Goal: Navigation & Orientation: Find specific page/section

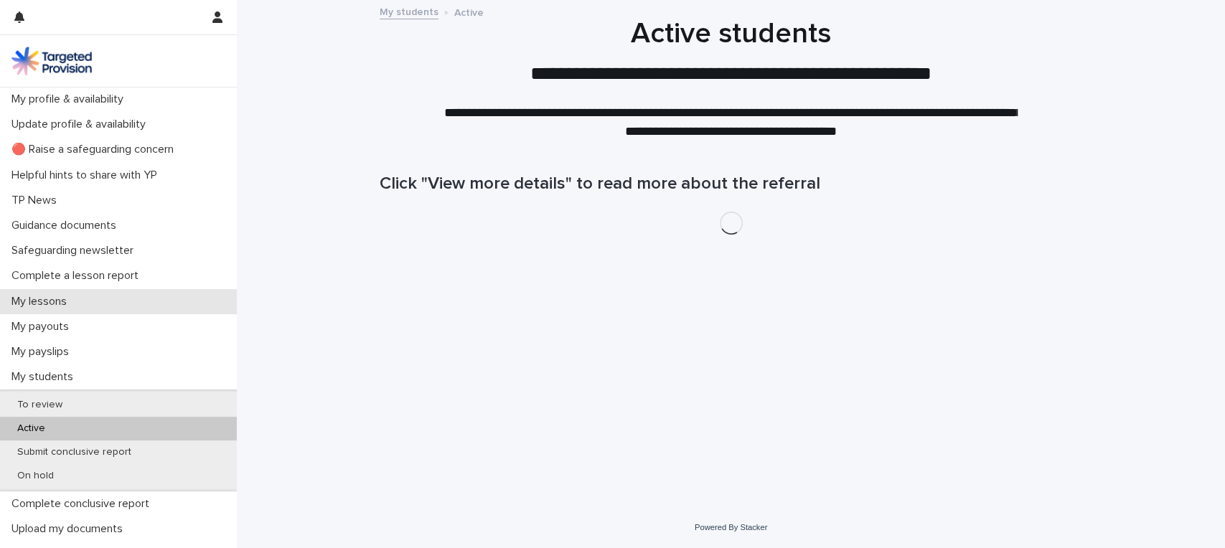
click at [52, 300] on p "My lessons" at bounding box center [42, 302] width 72 height 14
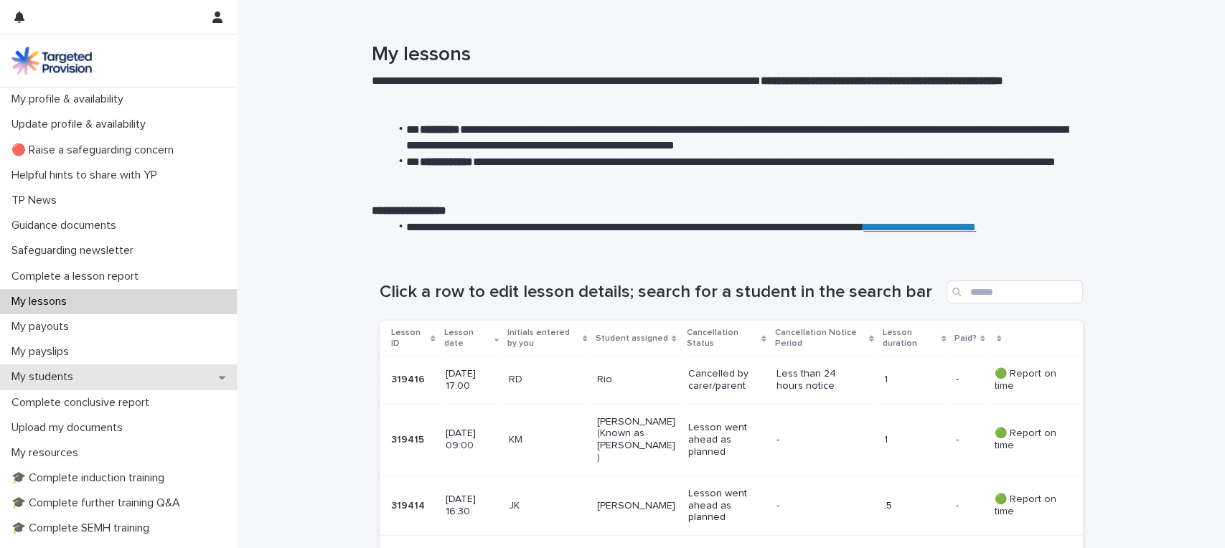
click at [69, 375] on p "My students" at bounding box center [45, 377] width 79 height 14
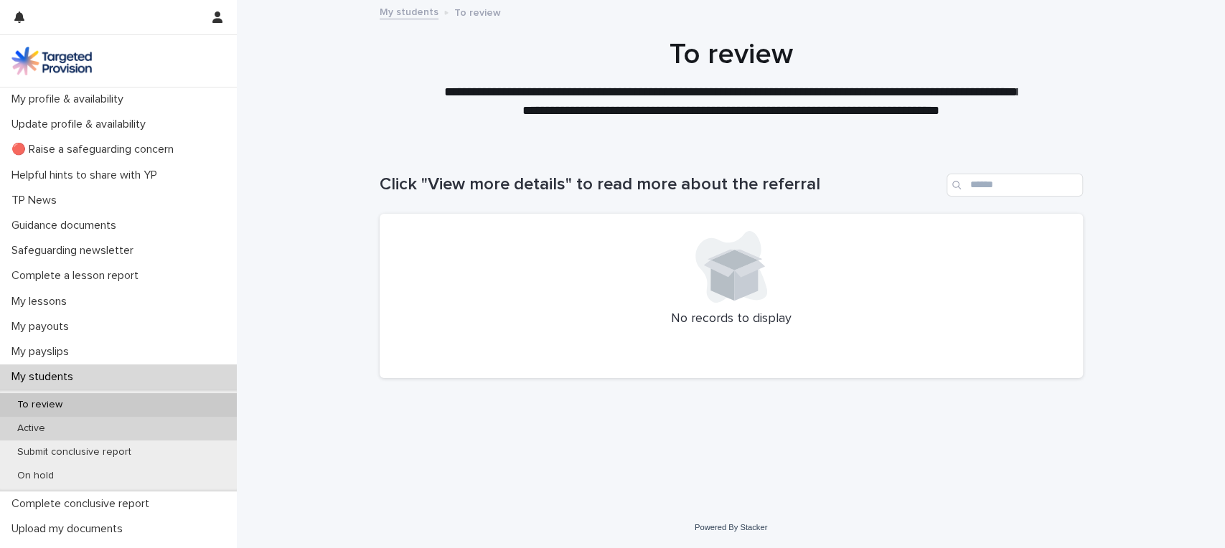
click at [48, 433] on p "Active" at bounding box center [31, 429] width 51 height 12
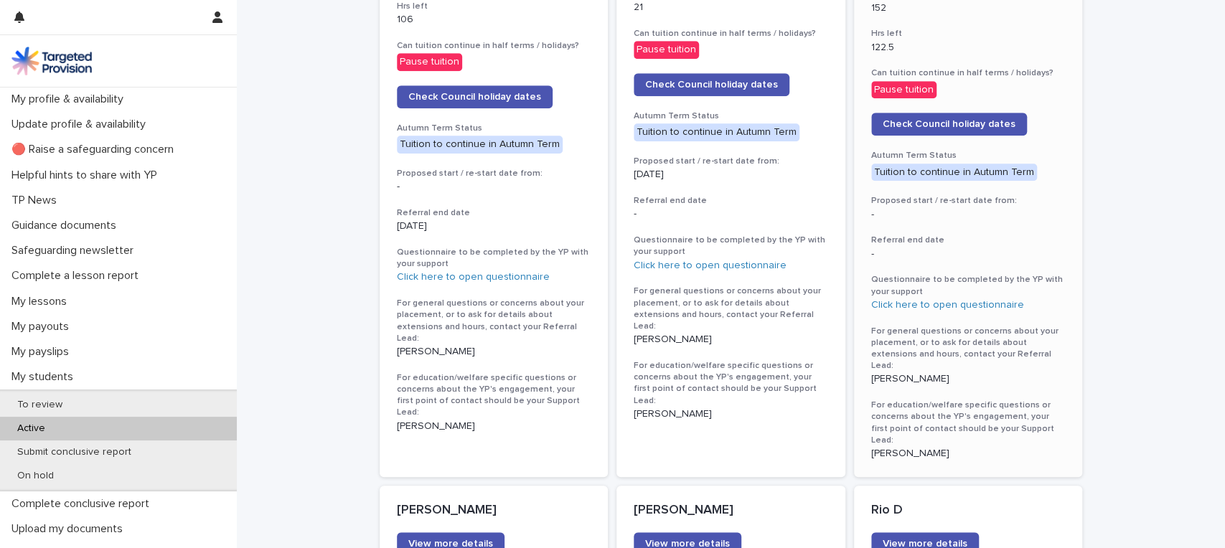
scroll to position [95, 0]
